Goal: Task Accomplishment & Management: Complete application form

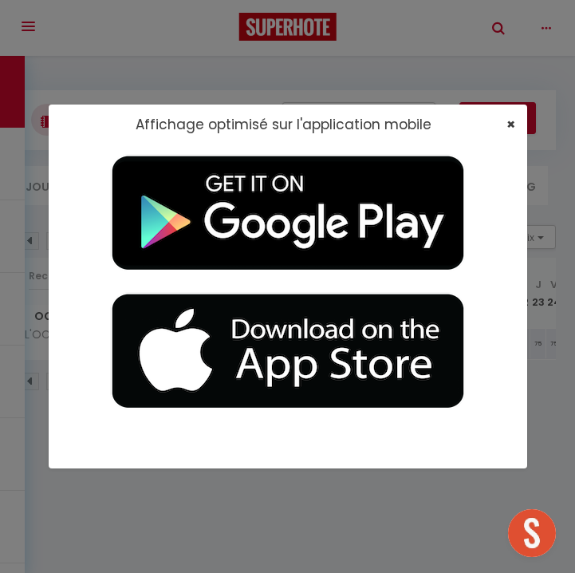
click at [511, 124] on span "×" at bounding box center [511, 124] width 9 height 20
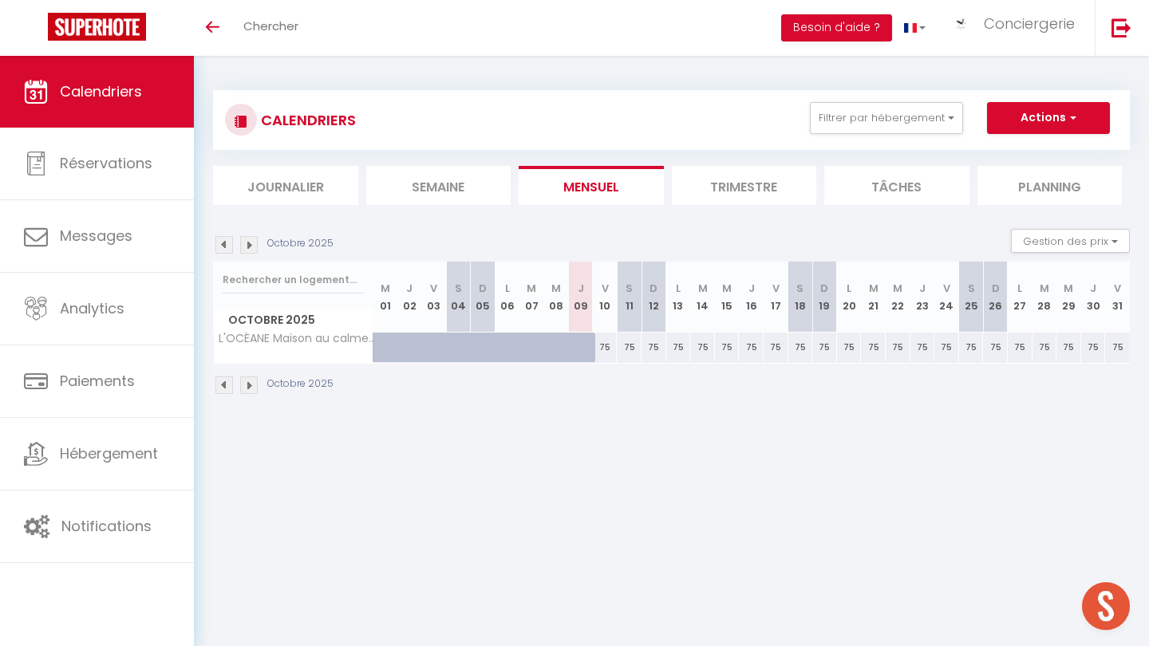
click at [263, 60] on div "CALENDRIERS Filtrer par hébergement [GEOGRAPHIC_DATA] (17300) L'ENTRE 2 [GEOGRA…" at bounding box center [671, 243] width 955 height 374
click at [263, 27] on span "Chercher" at bounding box center [270, 26] width 55 height 17
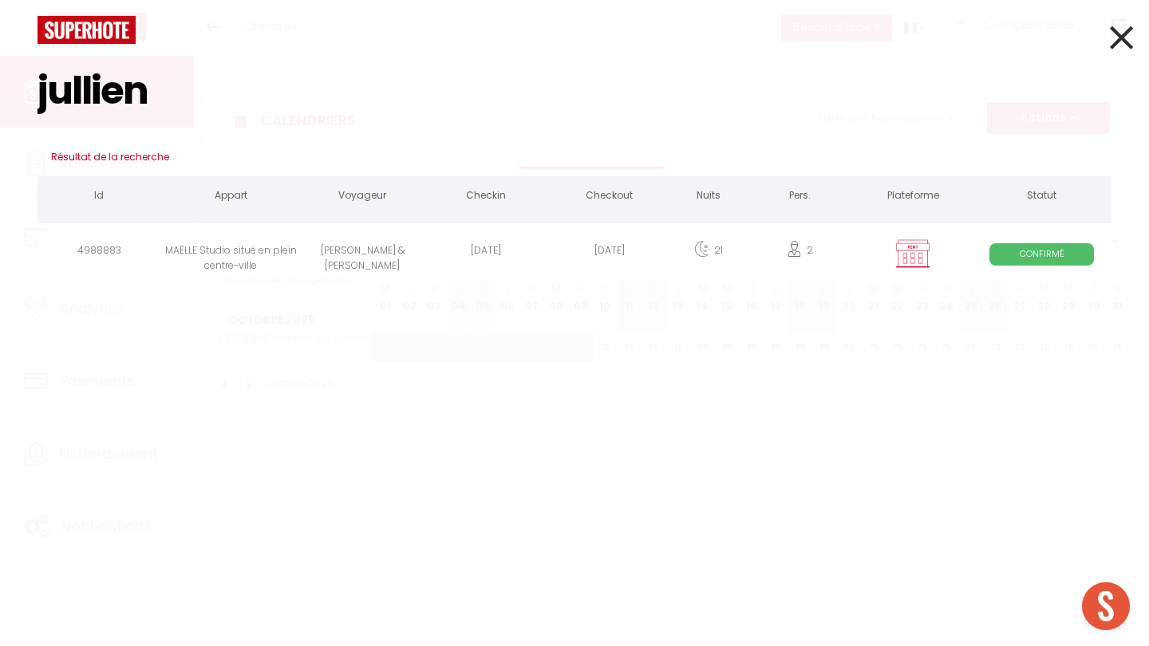
type input "jullien"
click at [242, 255] on div "MAËLLE Studio situé en plein centre-ville" at bounding box center [231, 253] width 140 height 52
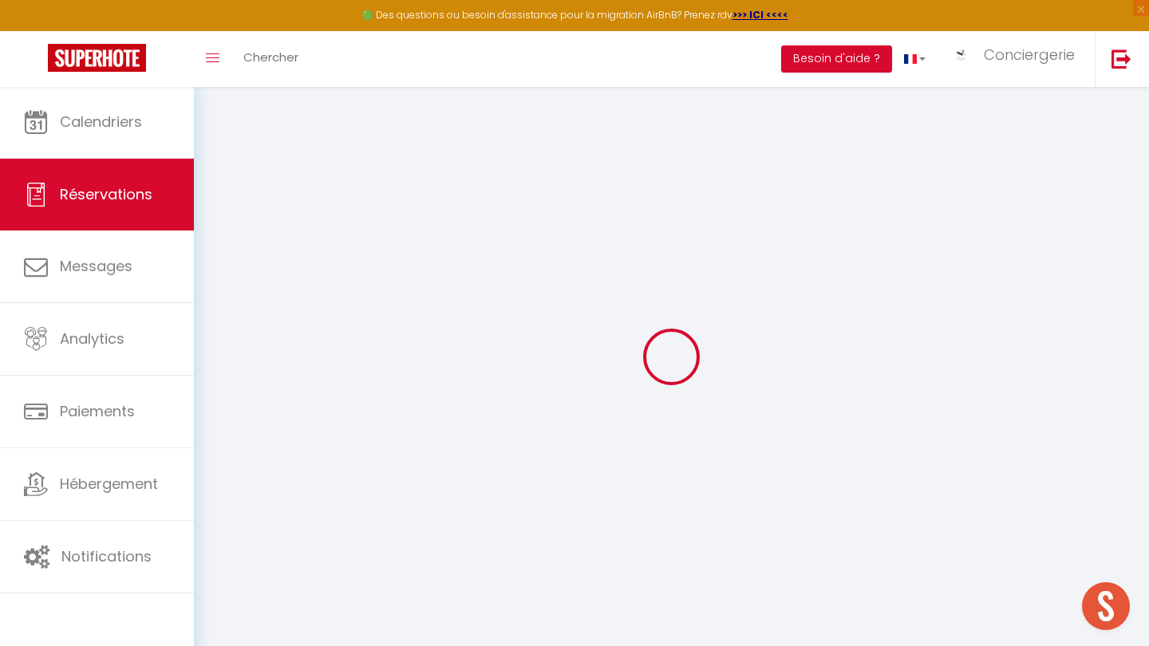
select select
checkbox input "false"
select select
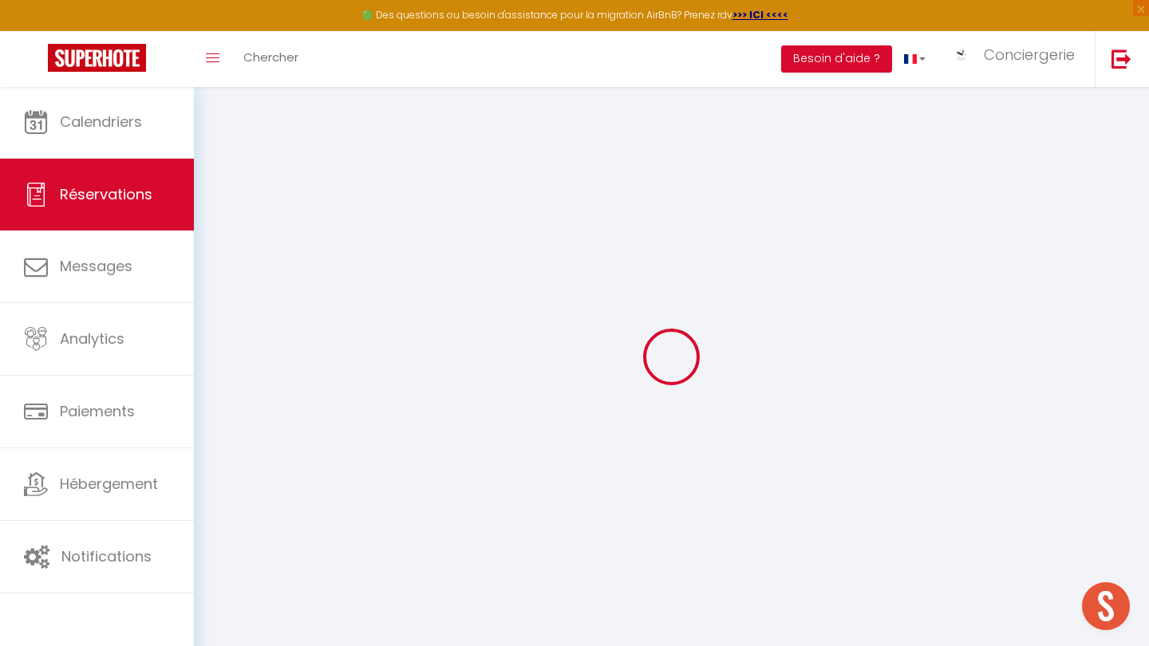
checkbox input "false"
type input "61.32"
select select
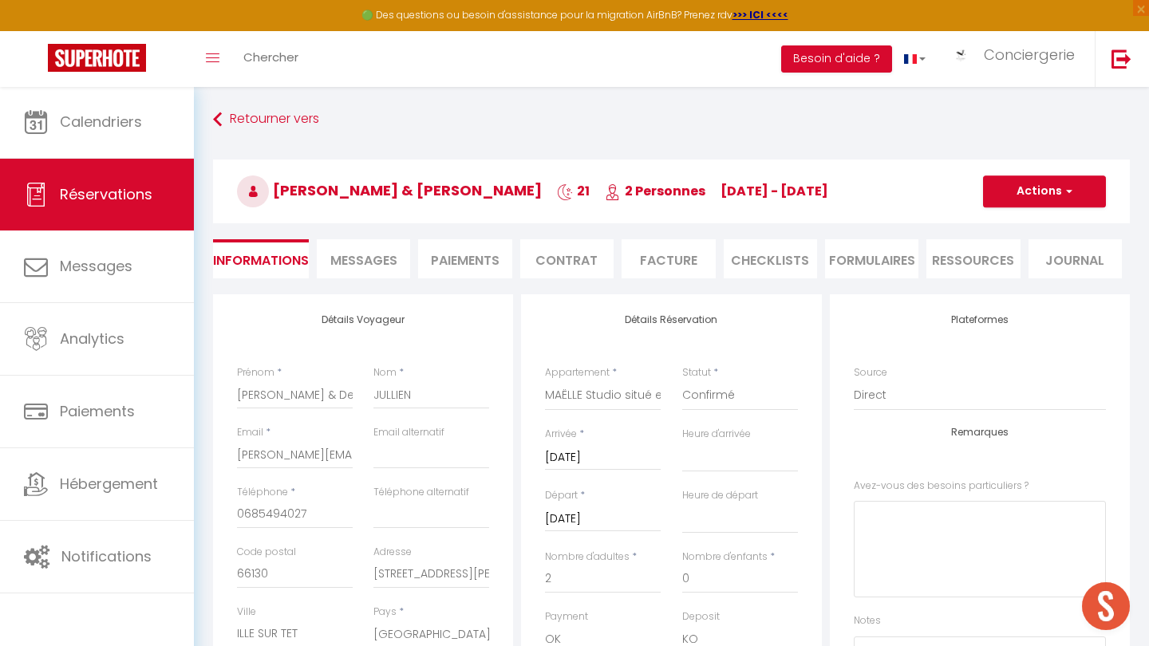
checkbox input "false"
select select
click at [486, 259] on li "Paiements" at bounding box center [464, 258] width 93 height 39
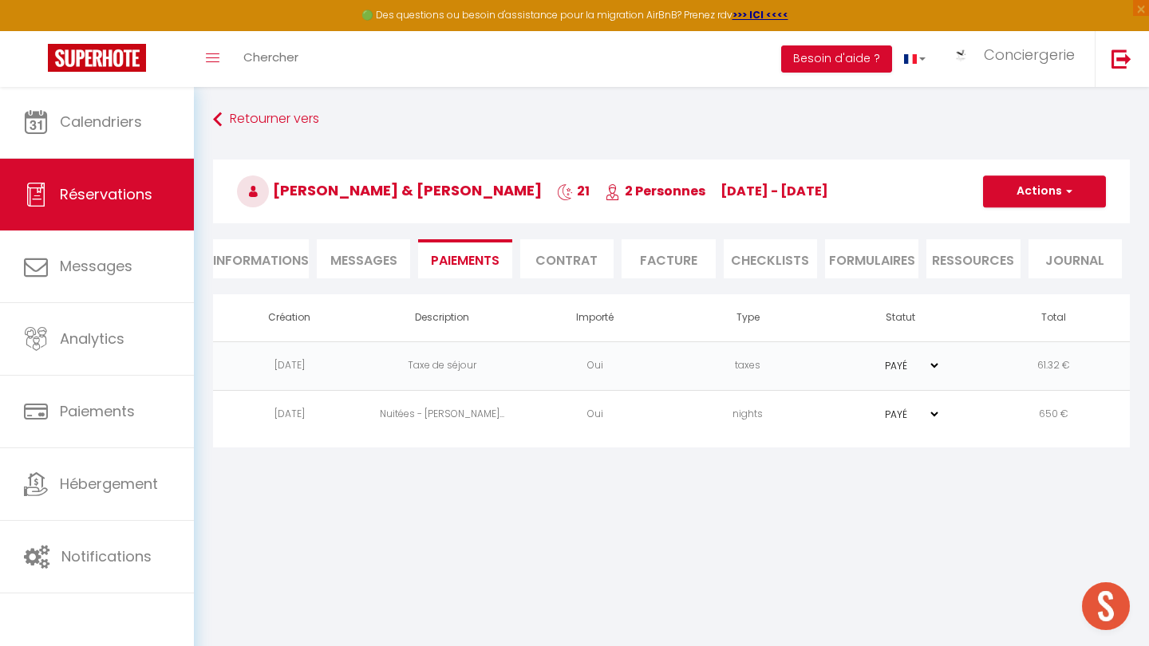
click at [575, 200] on button "Actions" at bounding box center [1044, 192] width 123 height 32
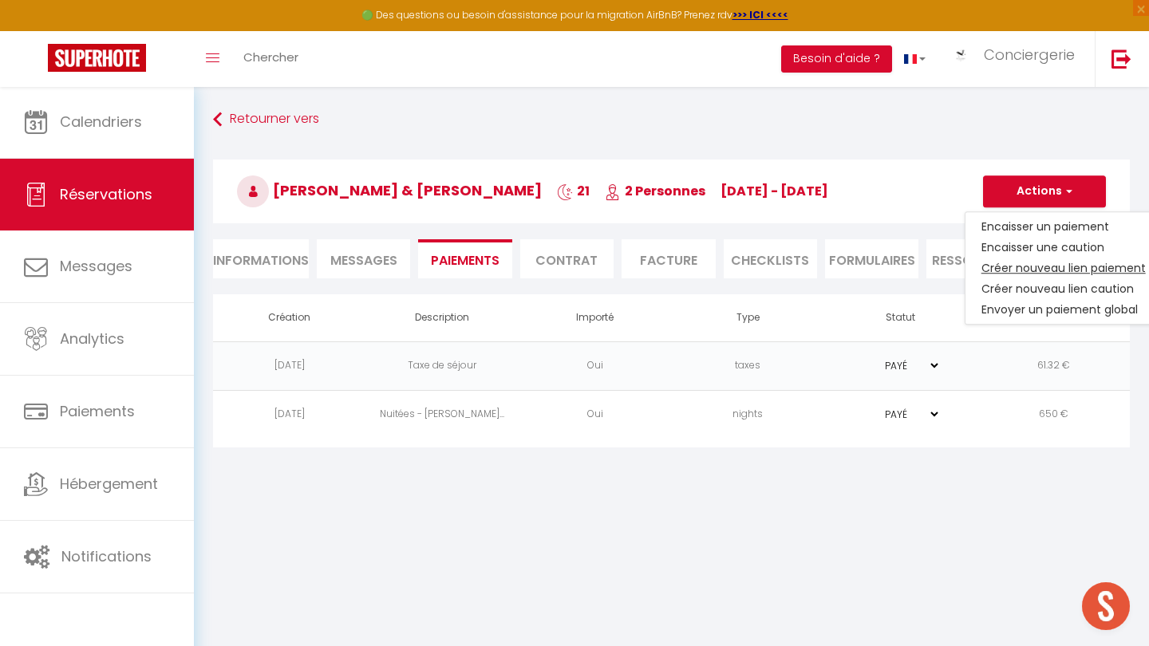
click at [575, 262] on link "Créer nouveau lien paiement" at bounding box center [1064, 268] width 196 height 21
select select "nights"
type input "[PERSON_NAME][EMAIL_ADDRESS][DOMAIN_NAME]"
select select "8318"
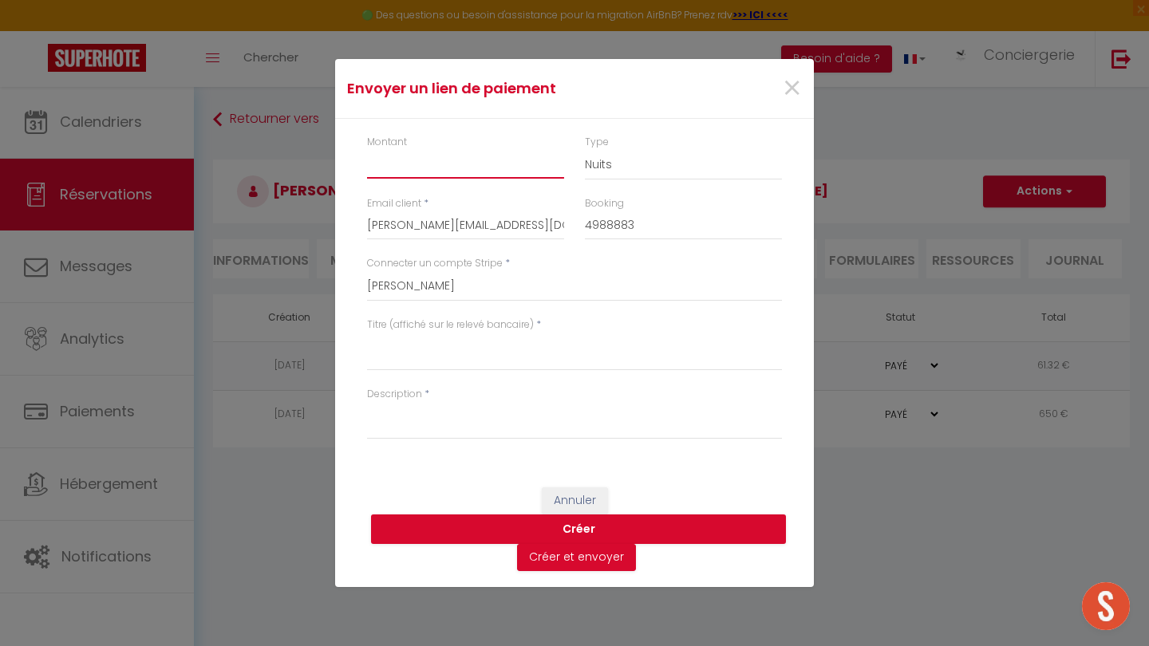
click at [483, 173] on input "Montant" at bounding box center [465, 164] width 197 height 29
type input "57"
select select "other"
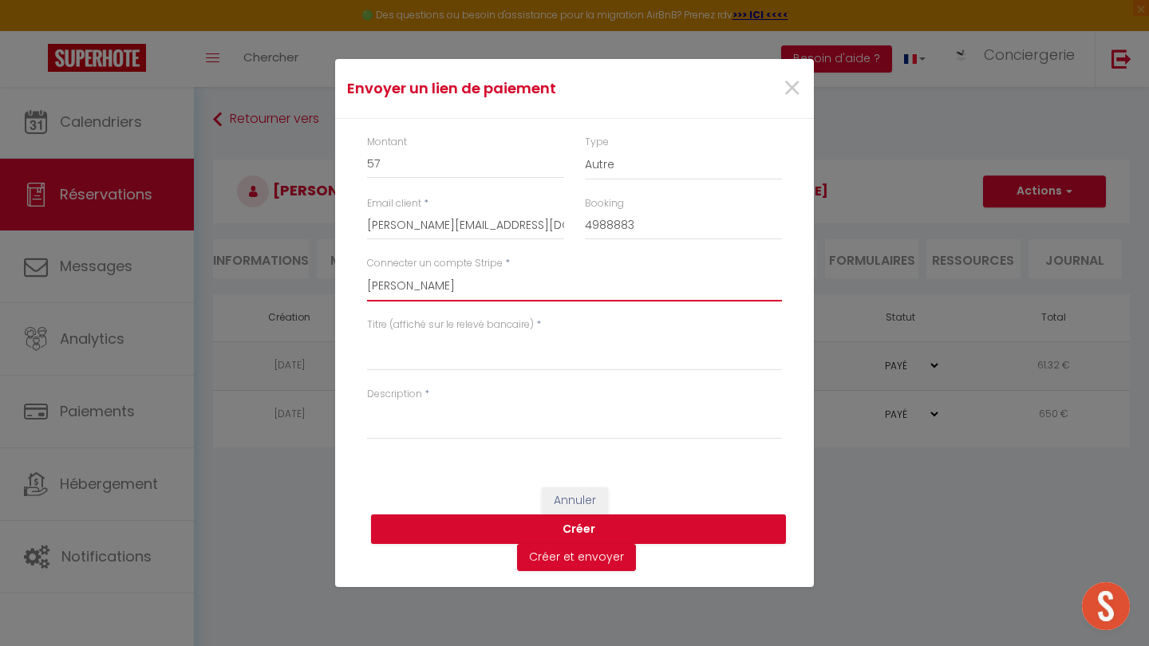
select select "7825"
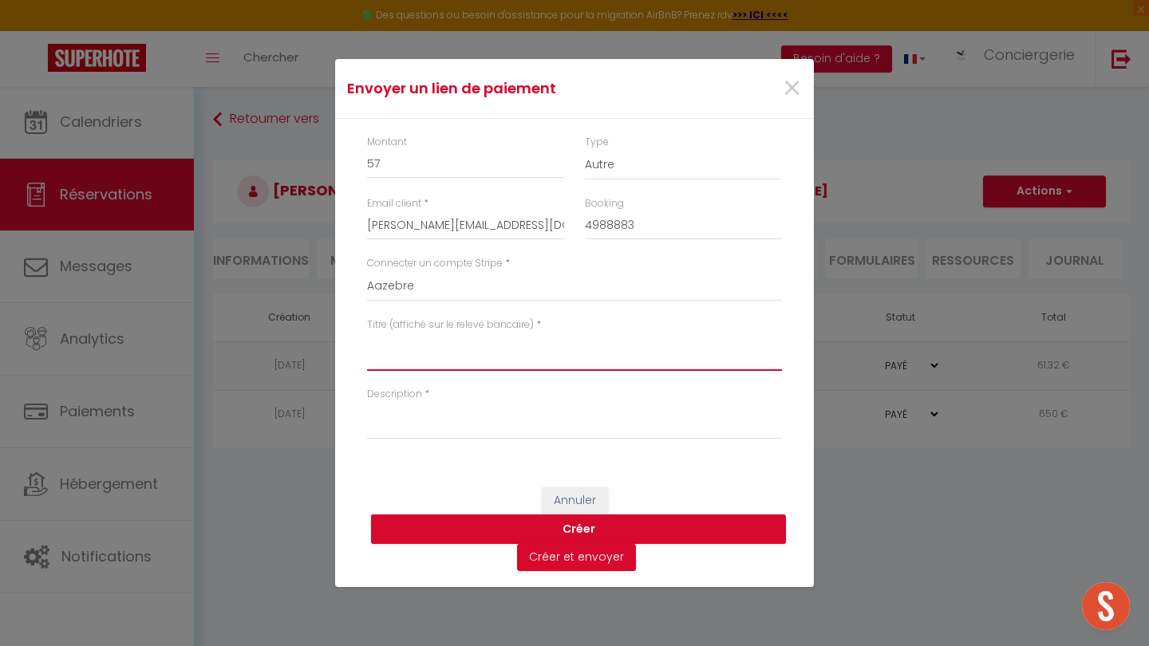
click at [435, 361] on textarea "Titre (affiché sur le relevé bancaire)" at bounding box center [574, 352] width 415 height 38
type textarea "Animal + pressing"
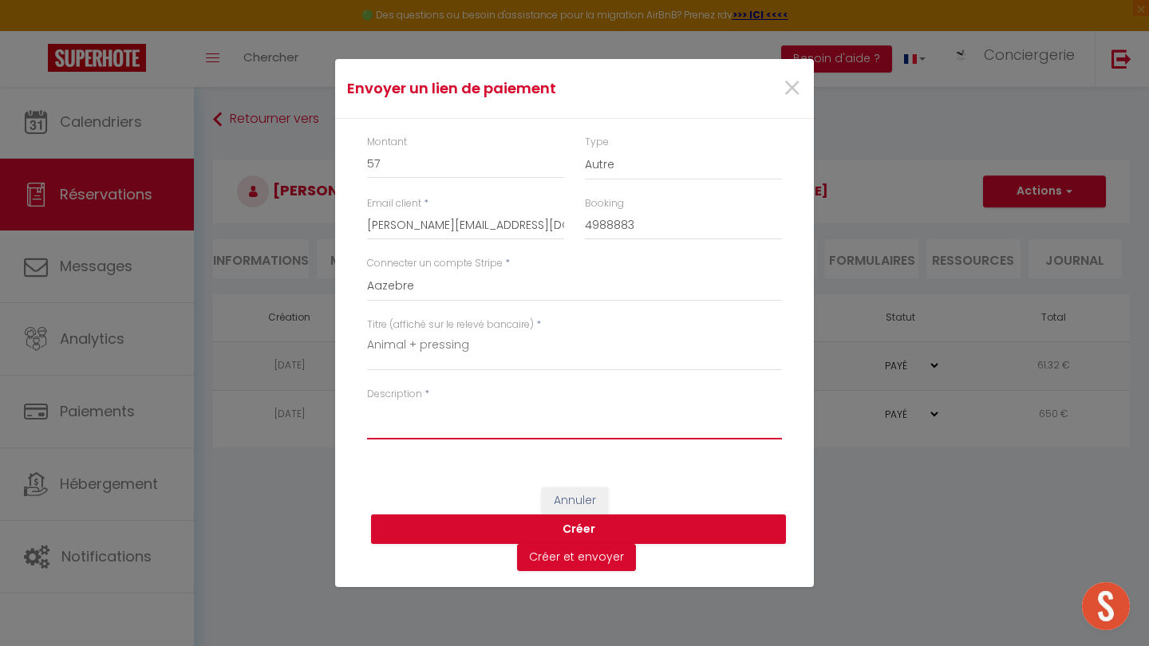
click at [406, 429] on textarea "Description" at bounding box center [574, 420] width 415 height 38
click at [436, 429] on textarea "Animal : 7€ Pressing : 50 €" at bounding box center [574, 420] width 415 height 38
type textarea "Animal : 7€ Pressing : 50€"
click at [459, 523] on button "Créer" at bounding box center [578, 530] width 415 height 30
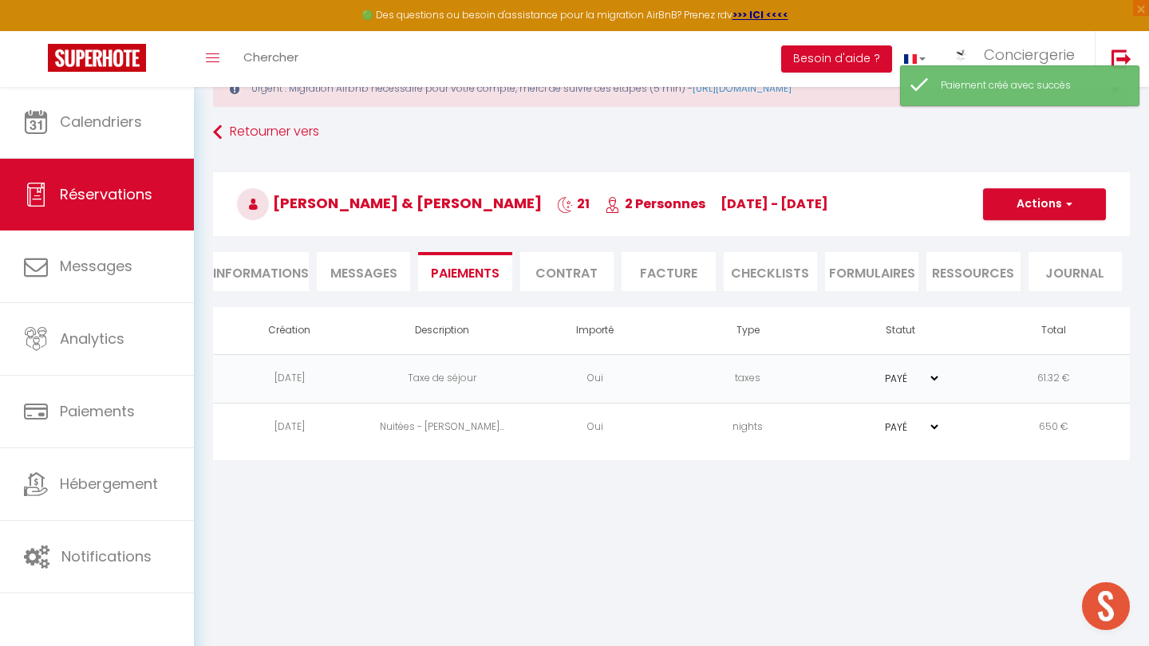
scroll to position [63, 0]
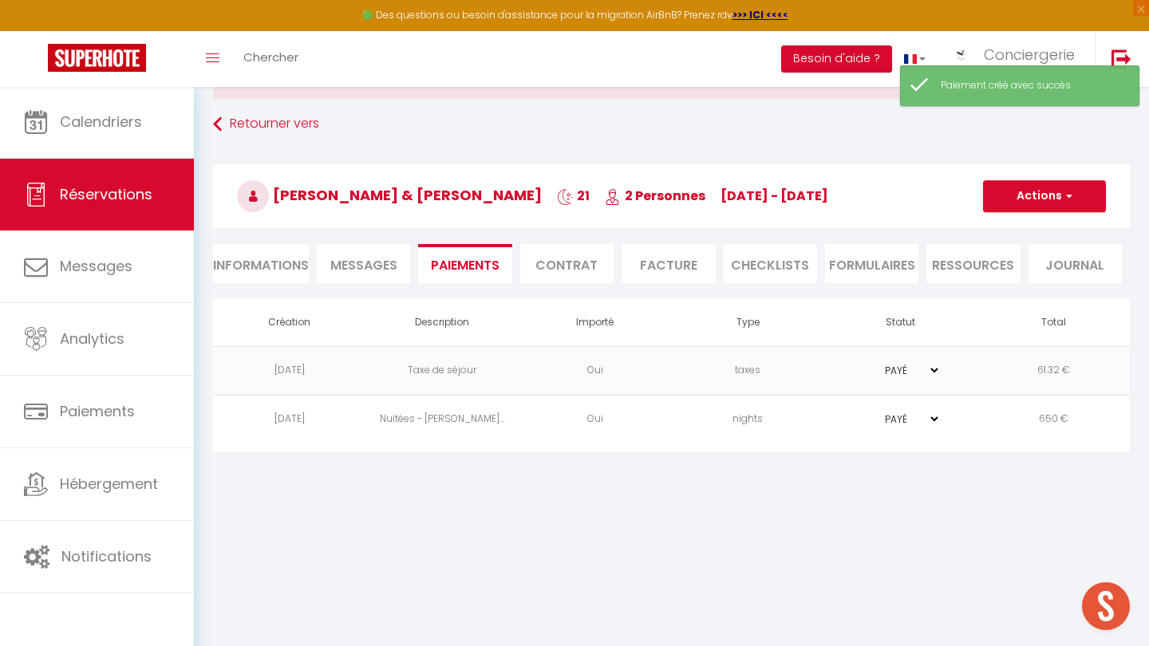
select select "0"
click at [437, 464] on td "Animal : 7€ Pressing..." at bounding box center [442, 468] width 153 height 49
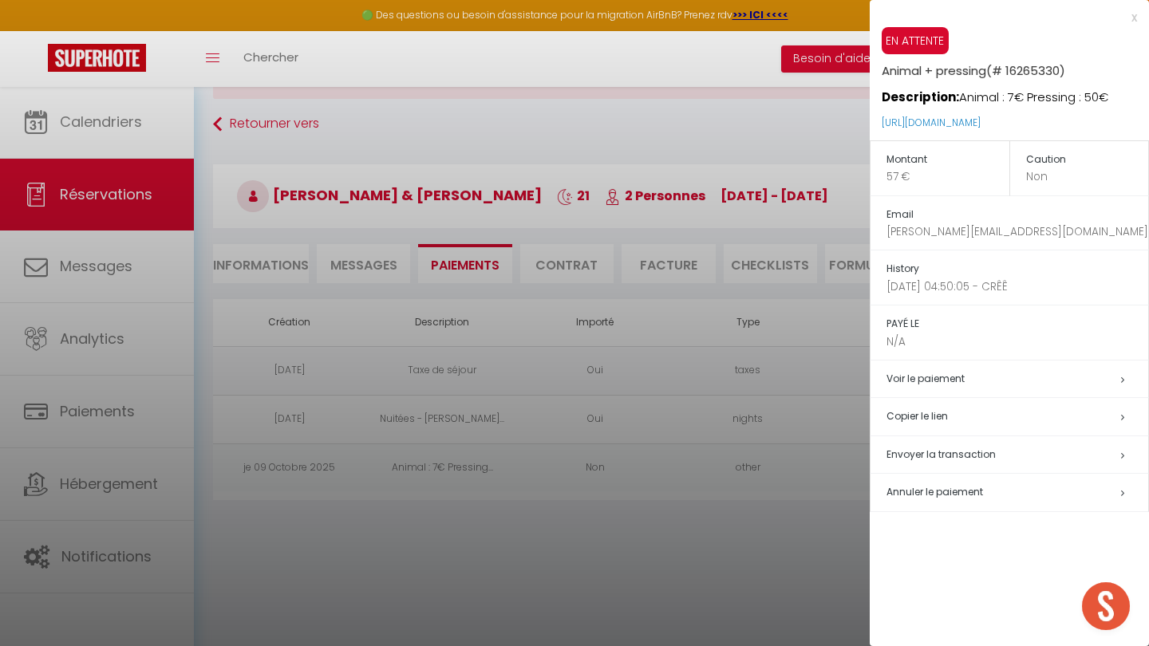
click at [575, 410] on h5 "Copier le lien" at bounding box center [1018, 417] width 262 height 18
click at [575, 415] on h5 "Copier le lien" at bounding box center [1018, 417] width 262 height 18
